Goal: Transaction & Acquisition: Obtain resource

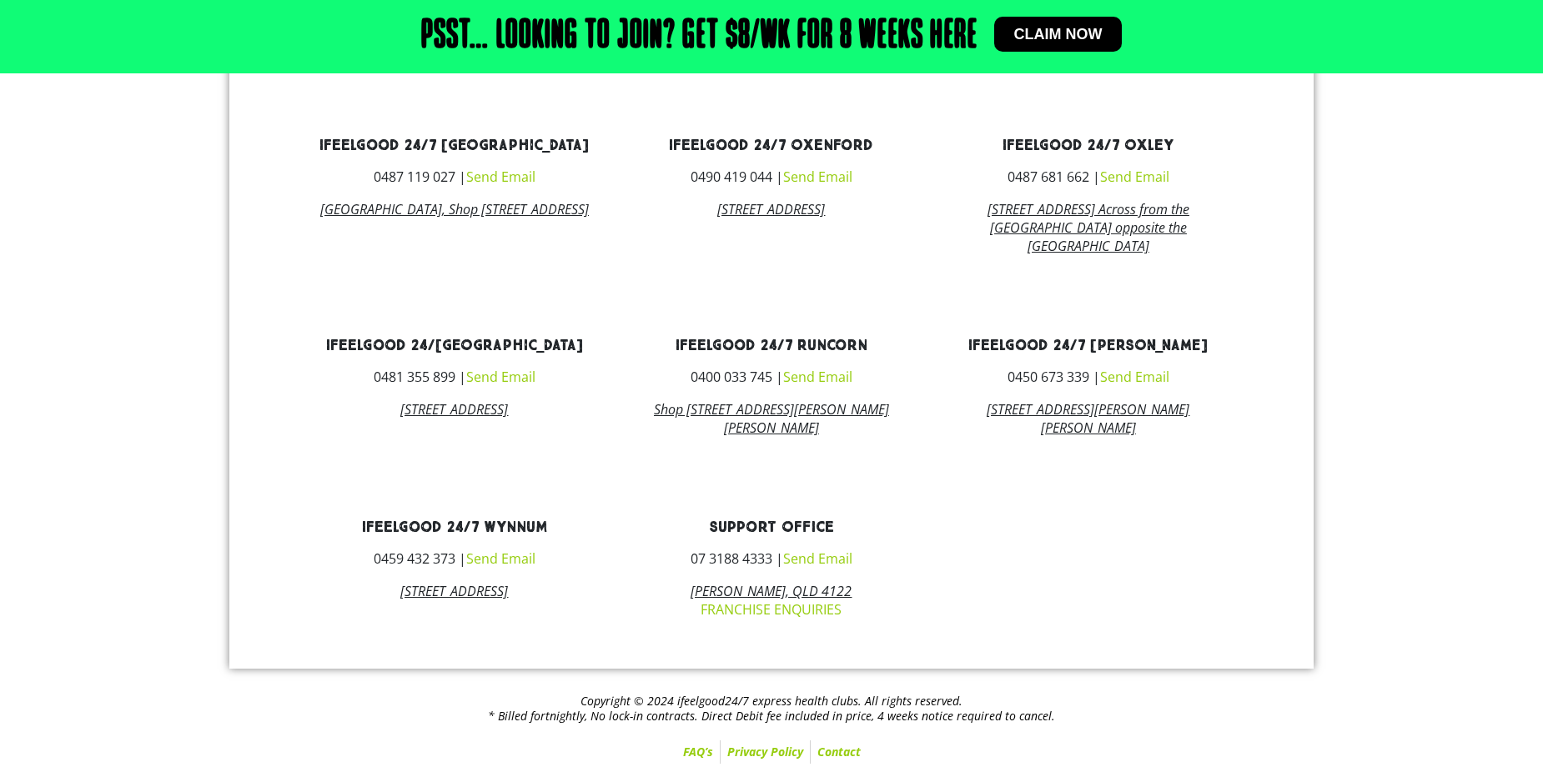
scroll to position [1213, 0]
click at [455, 337] on link "ifeelgood 24/7 Park Ridge" at bounding box center [454, 345] width 257 height 19
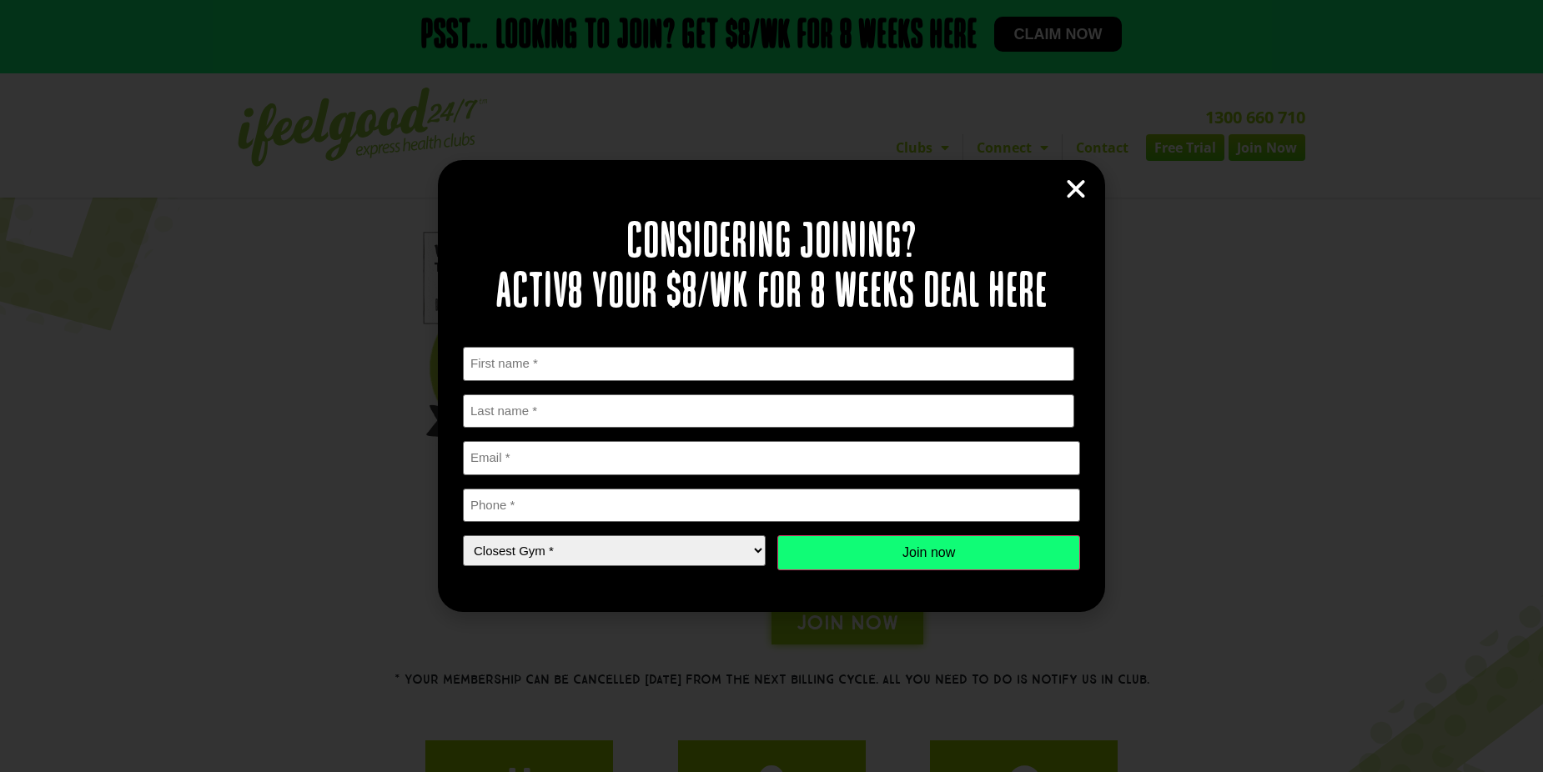
click at [1069, 190] on icon "Close" at bounding box center [1075, 189] width 25 height 25
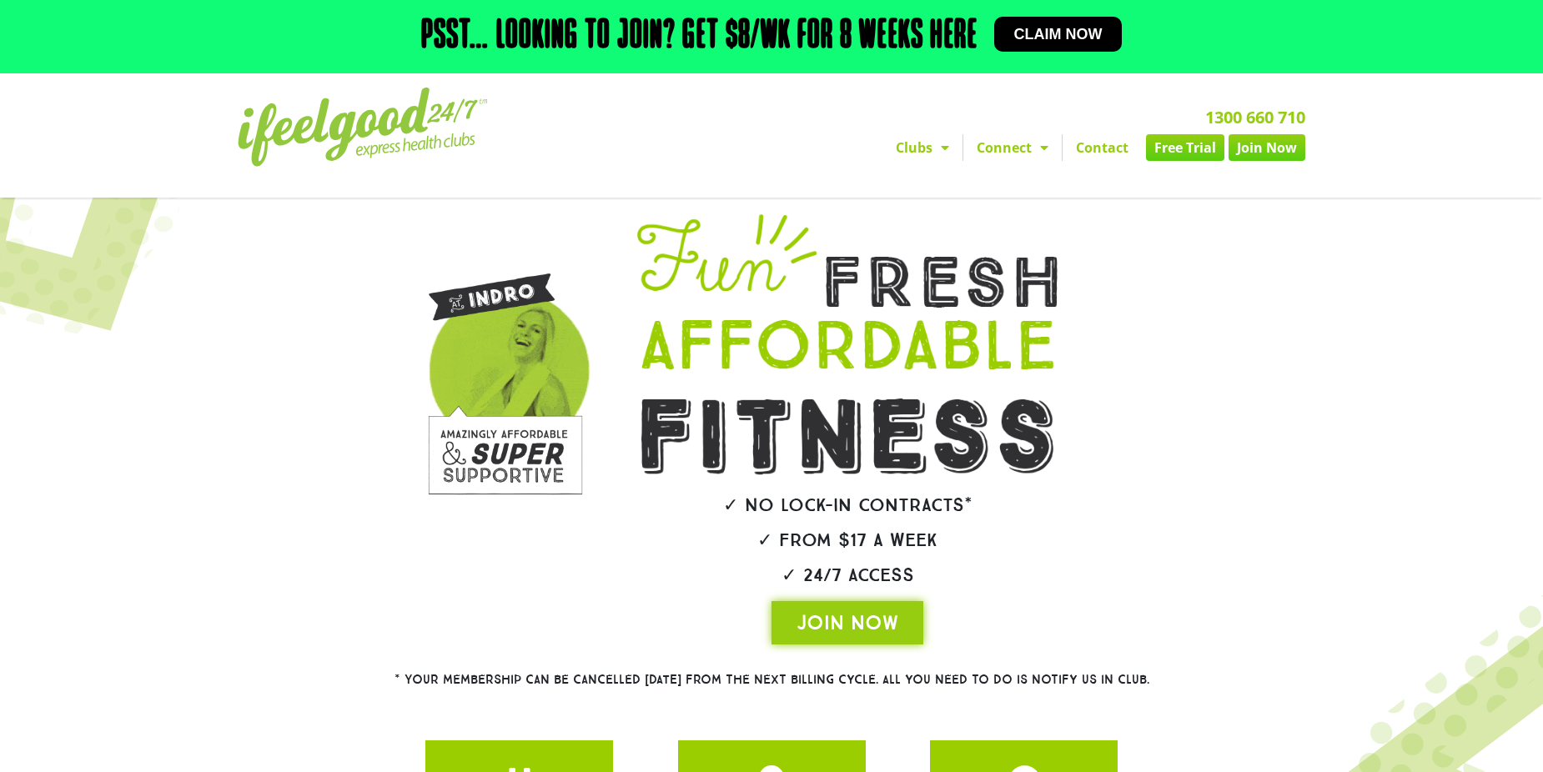
click at [1036, 40] on span "Claim now" at bounding box center [1058, 34] width 88 height 15
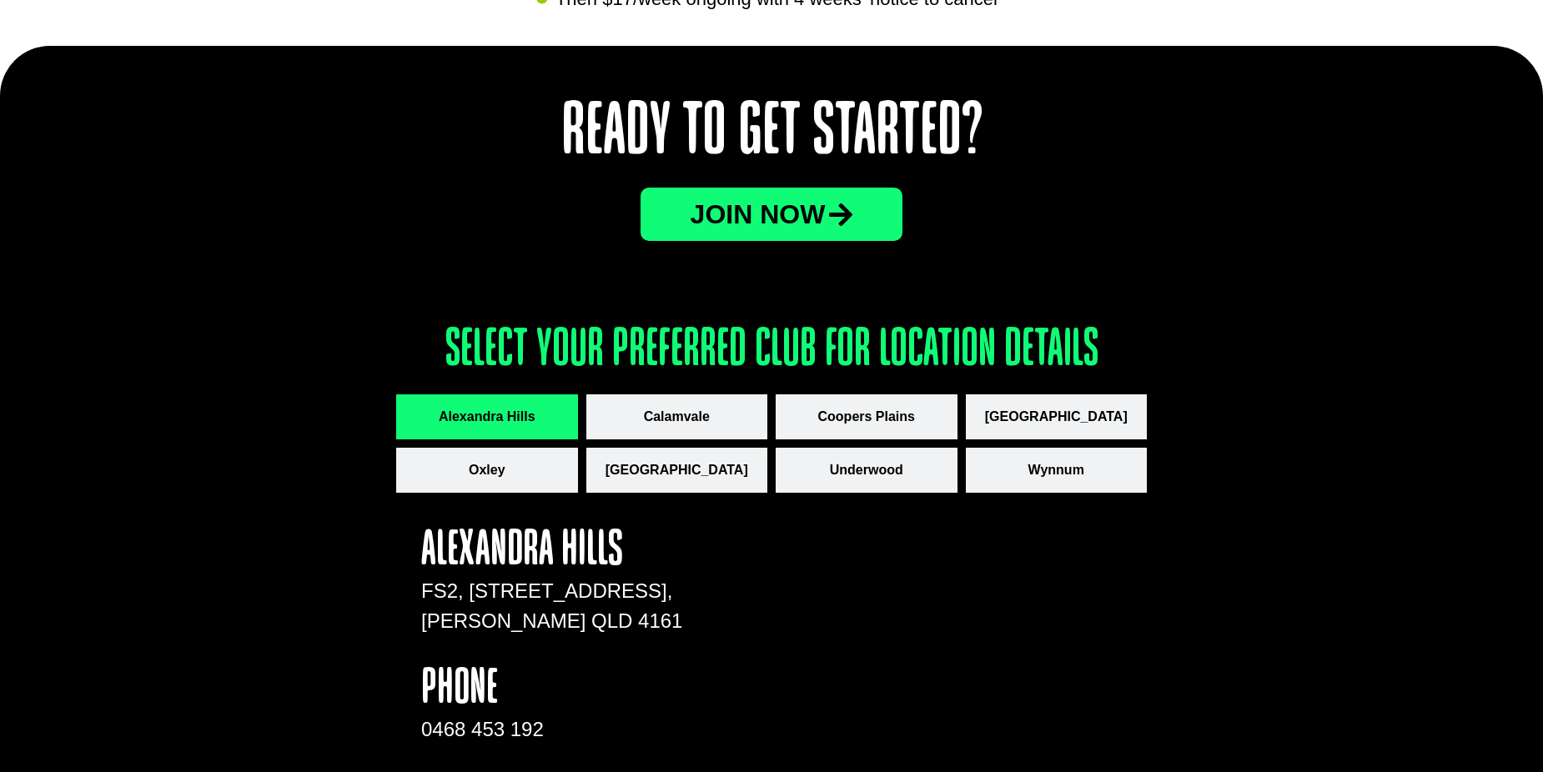
scroll to position [2085, 0]
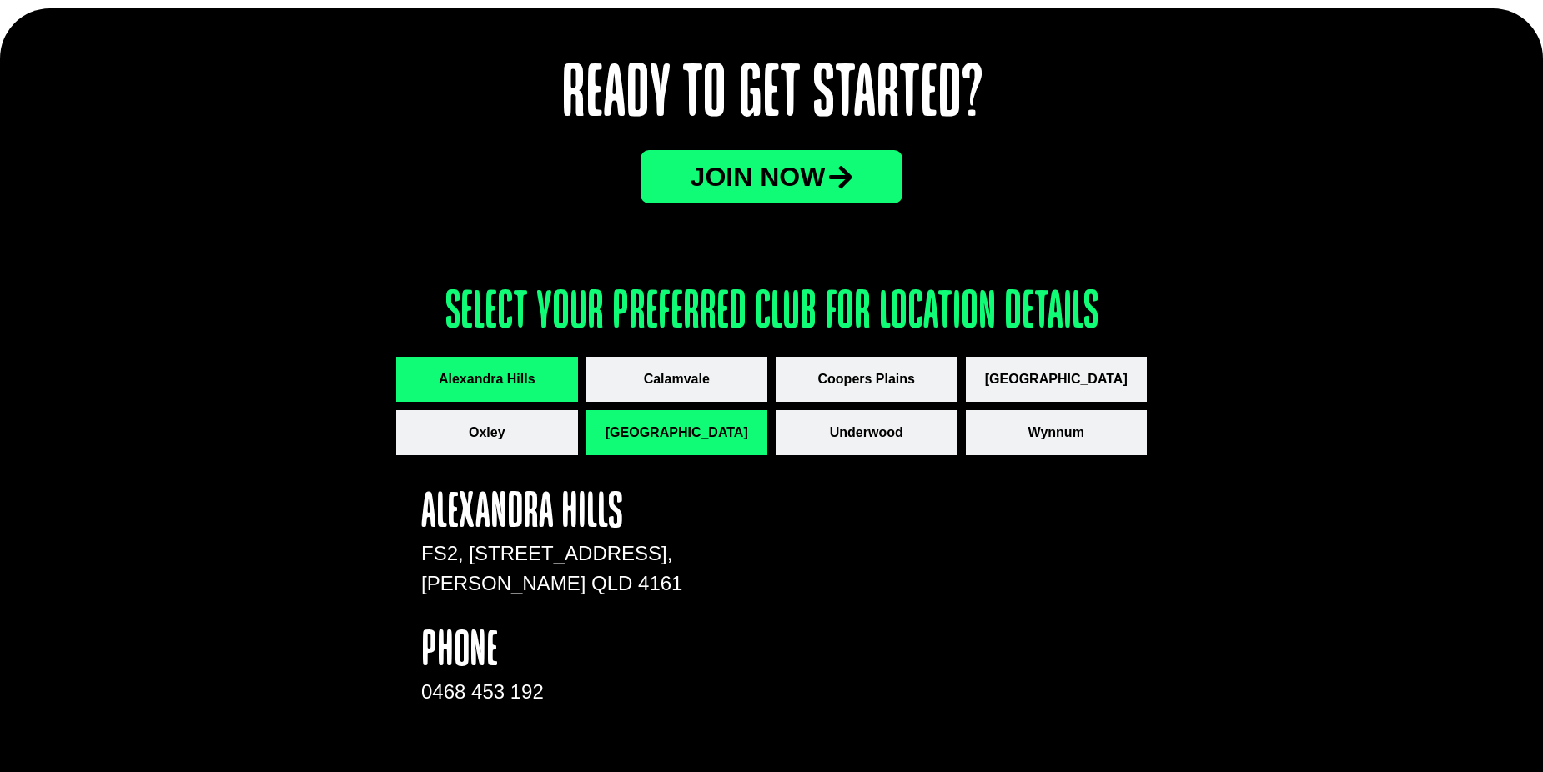
click at [676, 430] on span "[GEOGRAPHIC_DATA]" at bounding box center [676, 433] width 143 height 20
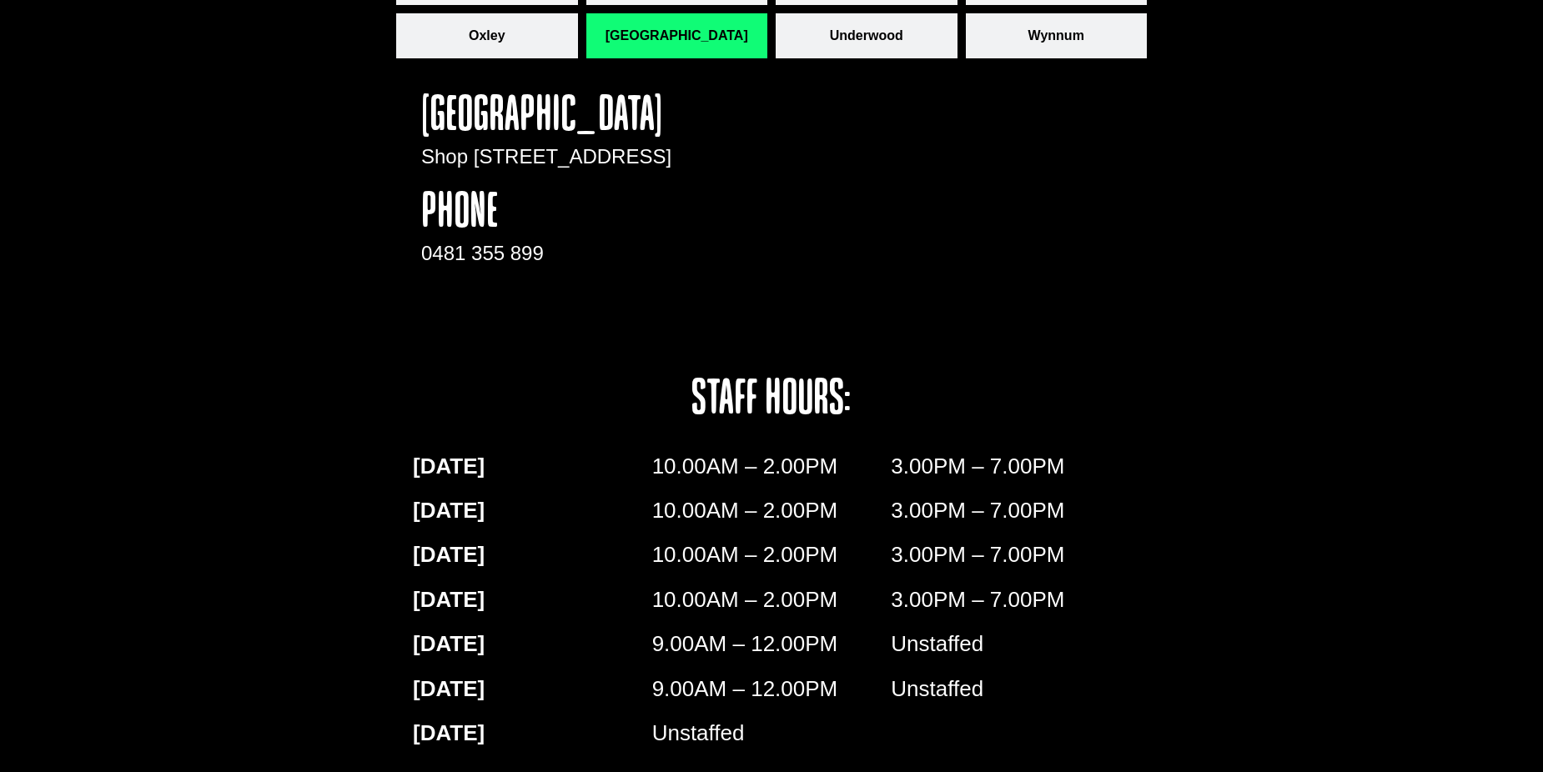
scroll to position [2502, 0]
